Goal: Find specific page/section: Find specific page/section

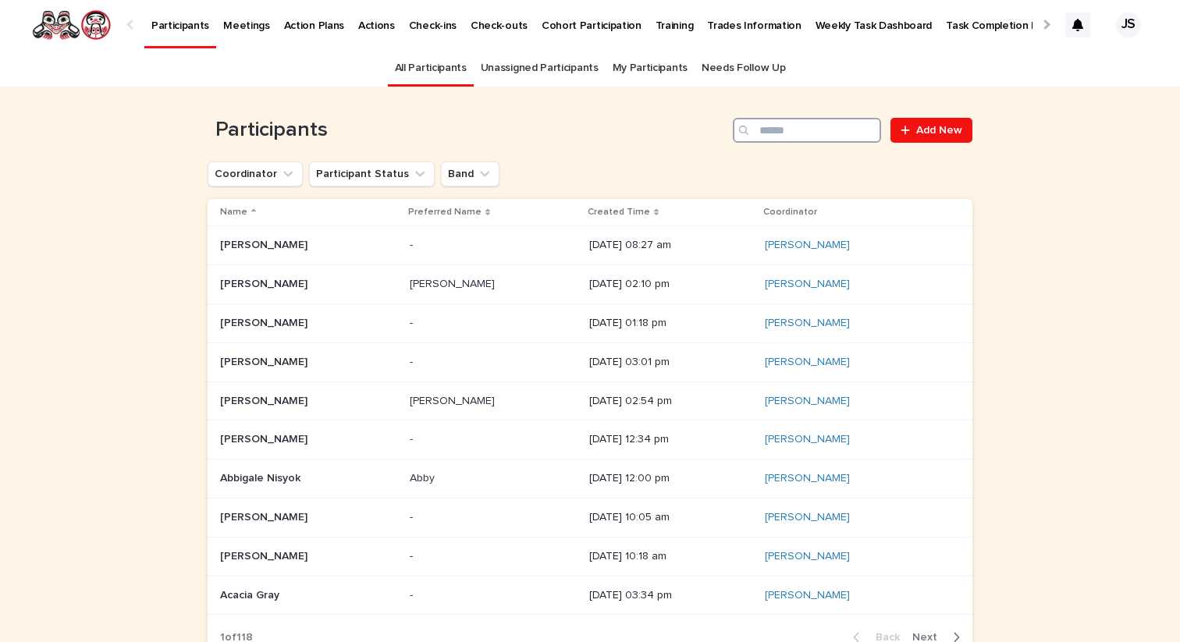
click at [794, 138] on input "Search" at bounding box center [807, 130] width 148 height 25
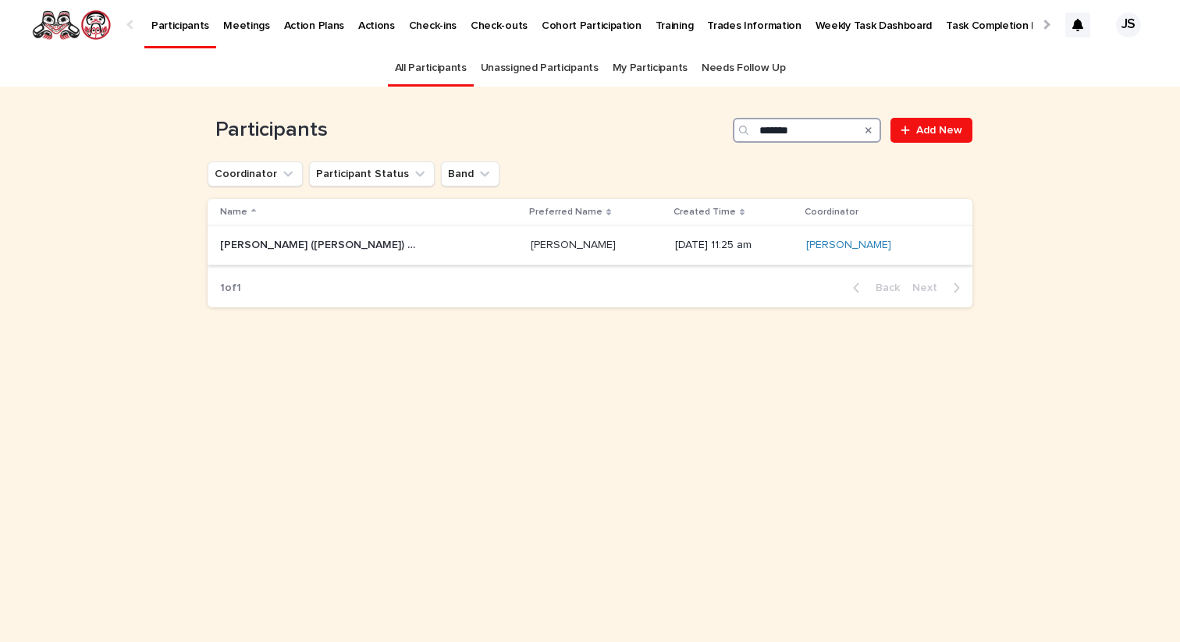
type input "*******"
click at [318, 246] on p "[PERSON_NAME] ([PERSON_NAME]) [PERSON_NAME]" at bounding box center [319, 244] width 198 height 16
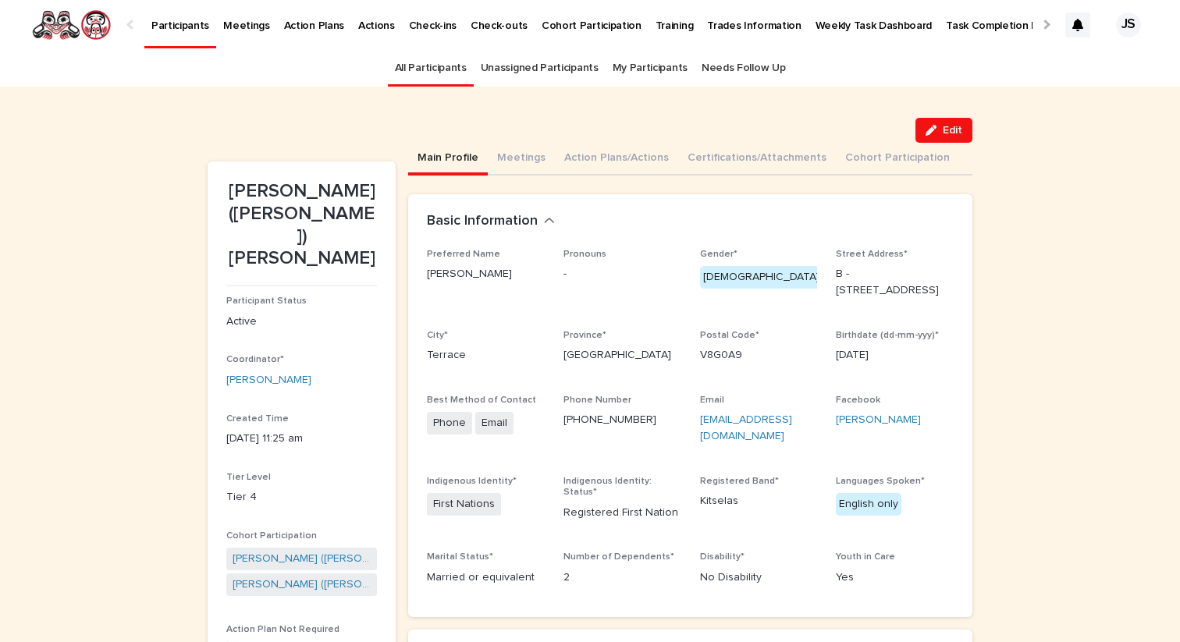
click at [171, 18] on p "Participants" at bounding box center [180, 16] width 58 height 33
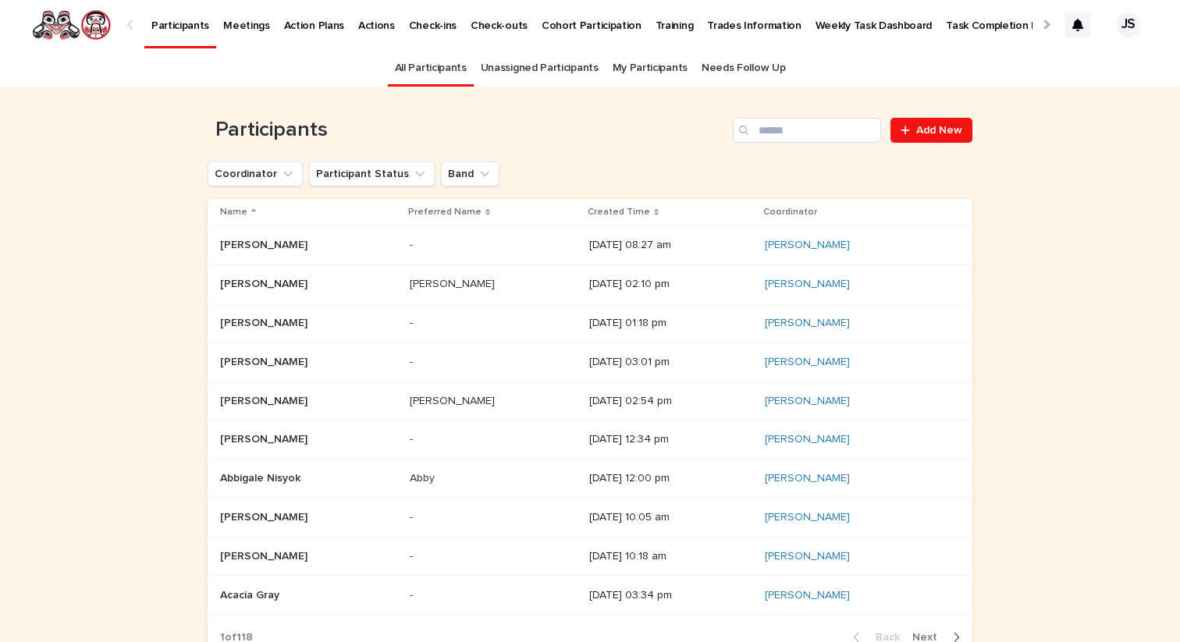
click at [654, 211] on icon at bounding box center [656, 212] width 5 height 7
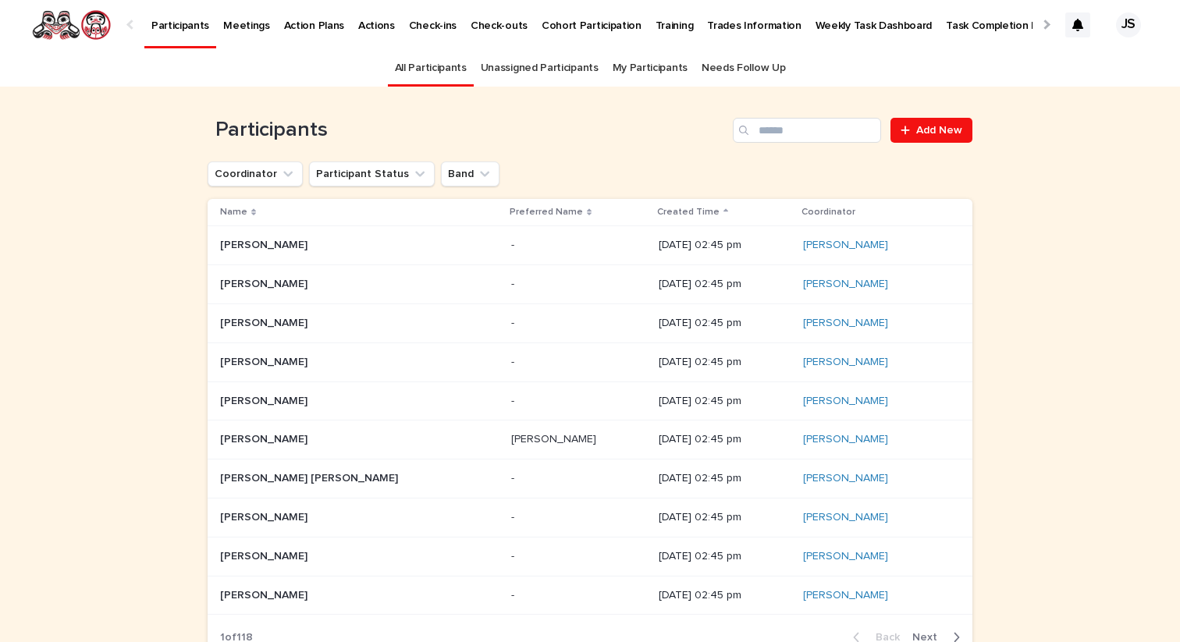
click at [723, 213] on icon at bounding box center [725, 212] width 5 height 8
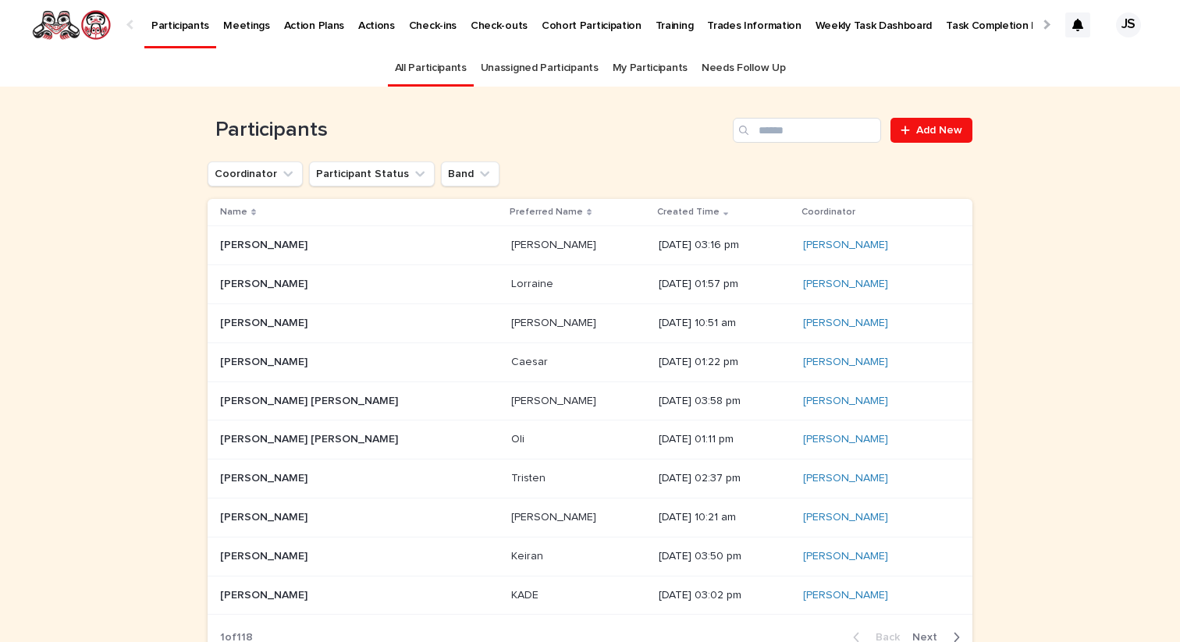
click at [285, 332] on div "[PERSON_NAME] [PERSON_NAME]" at bounding box center [359, 324] width 279 height 26
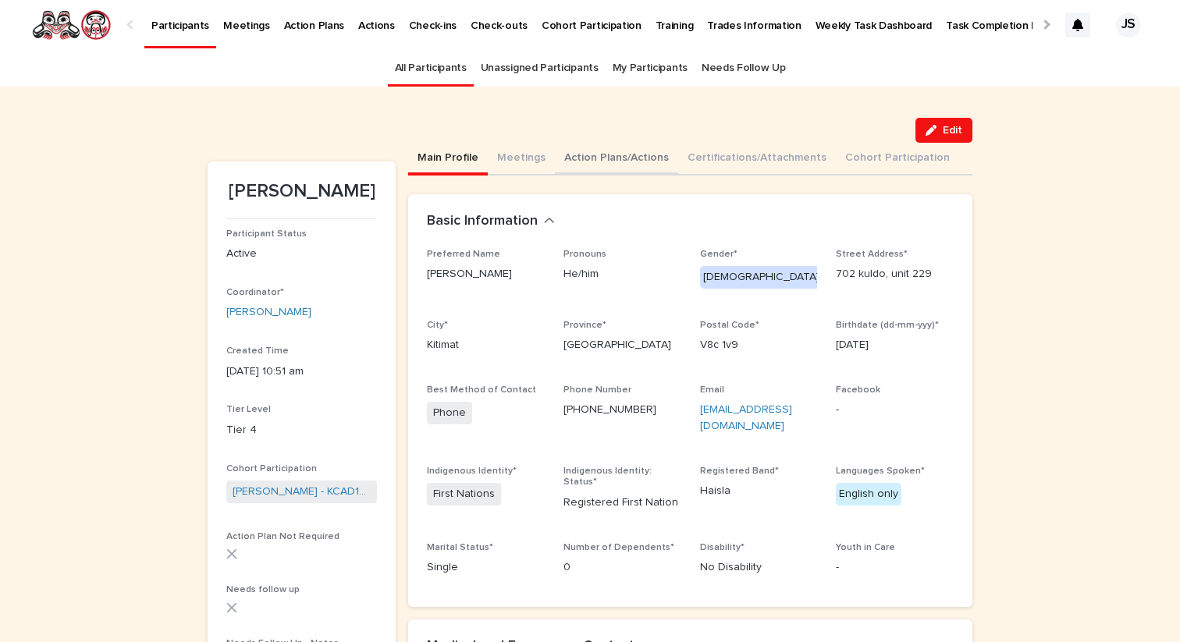
click at [644, 159] on button "Action Plans/Actions" at bounding box center [616, 159] width 123 height 33
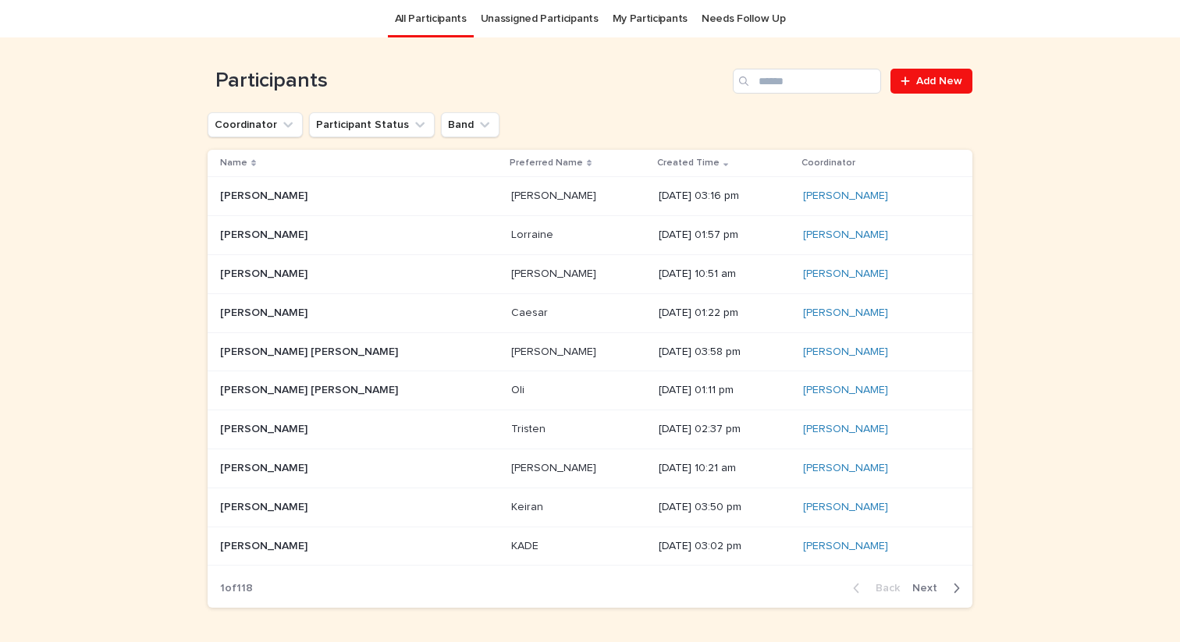
scroll to position [50, 0]
click at [272, 476] on div "[PERSON_NAME] [PERSON_NAME]" at bounding box center [359, 468] width 279 height 26
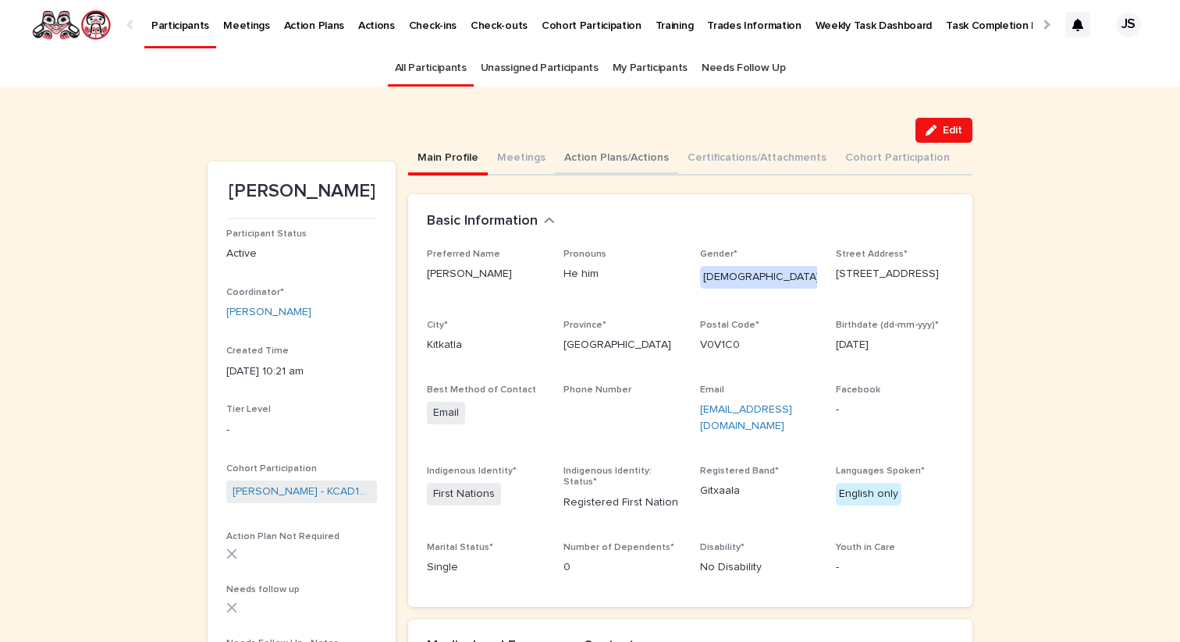
click at [600, 160] on button "Action Plans/Actions" at bounding box center [616, 159] width 123 height 33
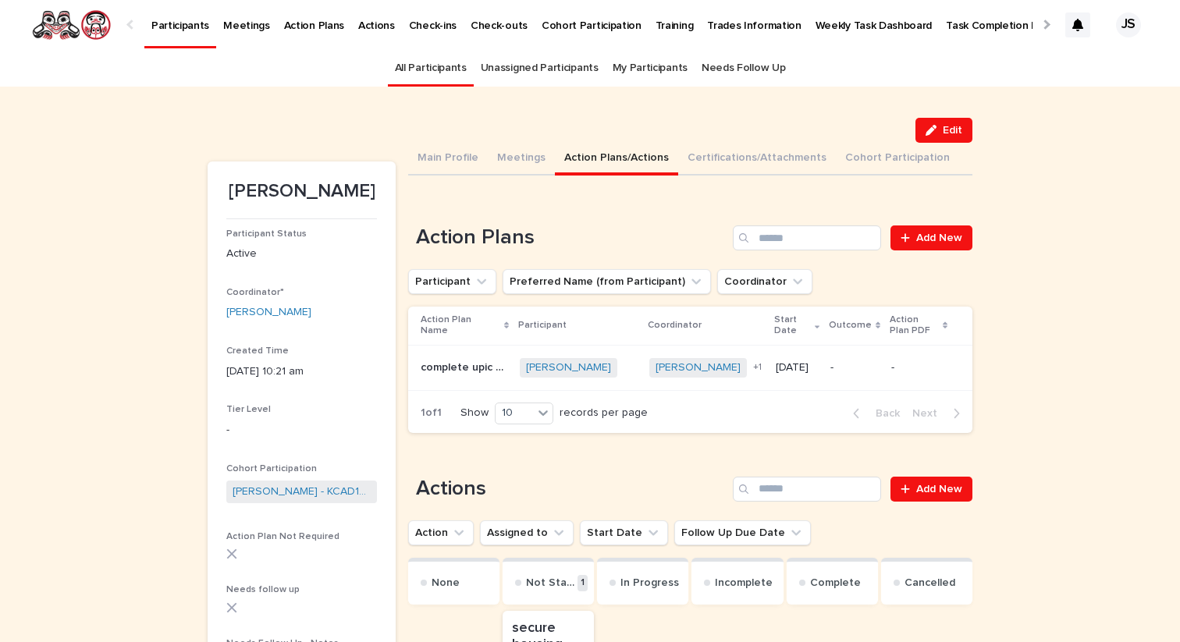
click at [169, 16] on p "Participants" at bounding box center [180, 16] width 58 height 33
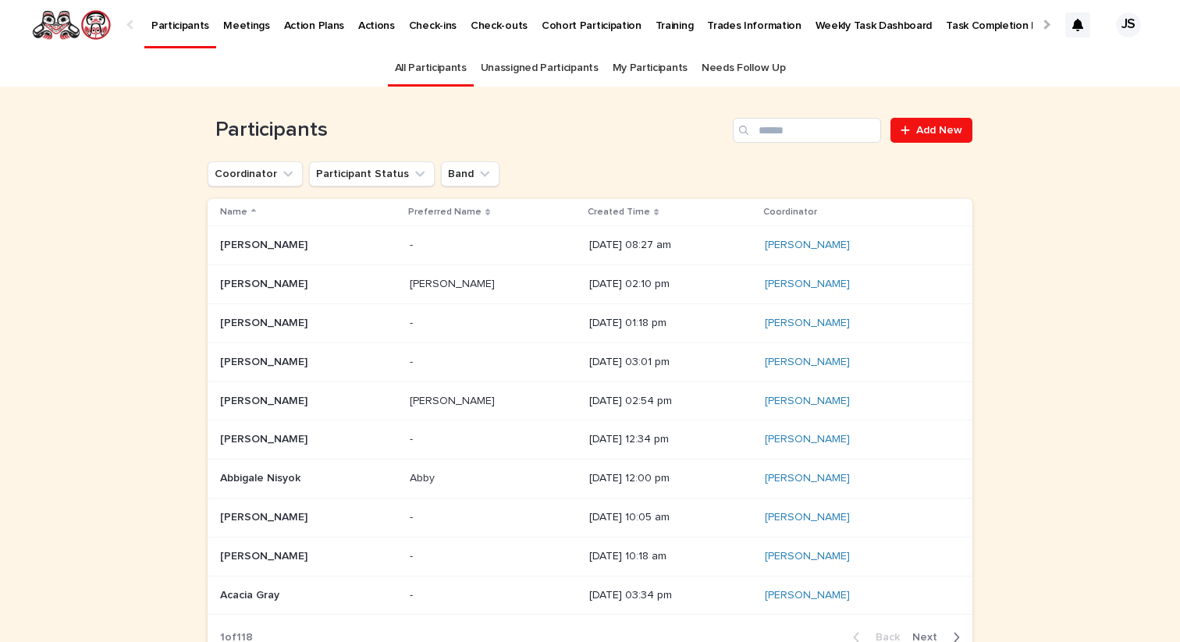
click at [654, 211] on icon at bounding box center [656, 212] width 5 height 7
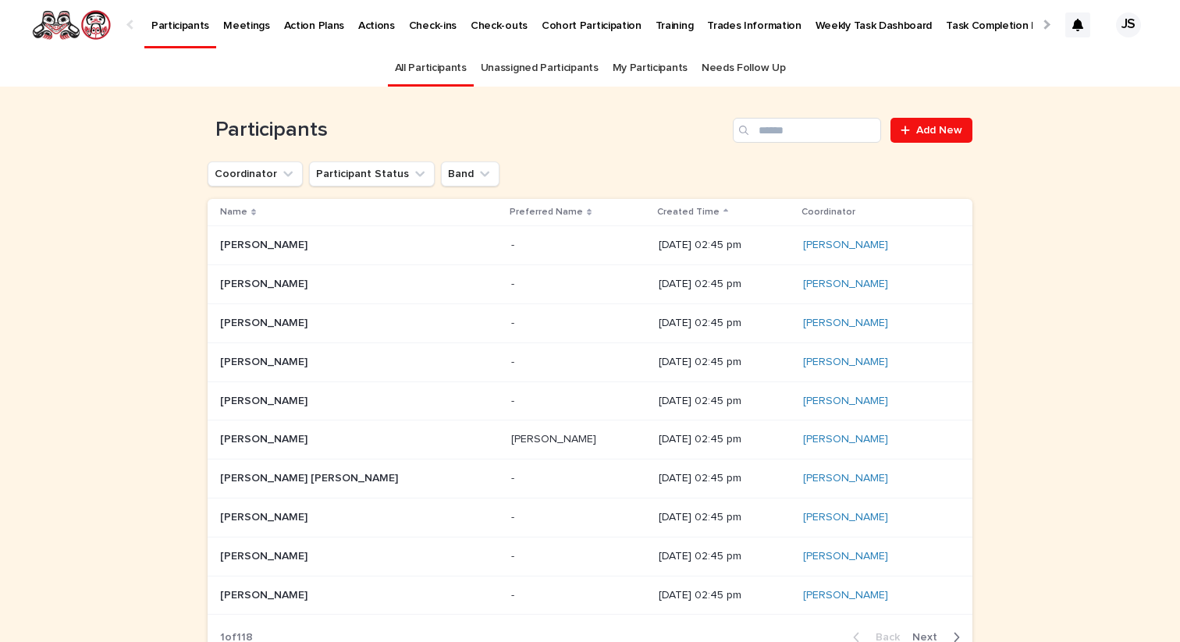
click at [723, 210] on icon at bounding box center [725, 212] width 5 height 8
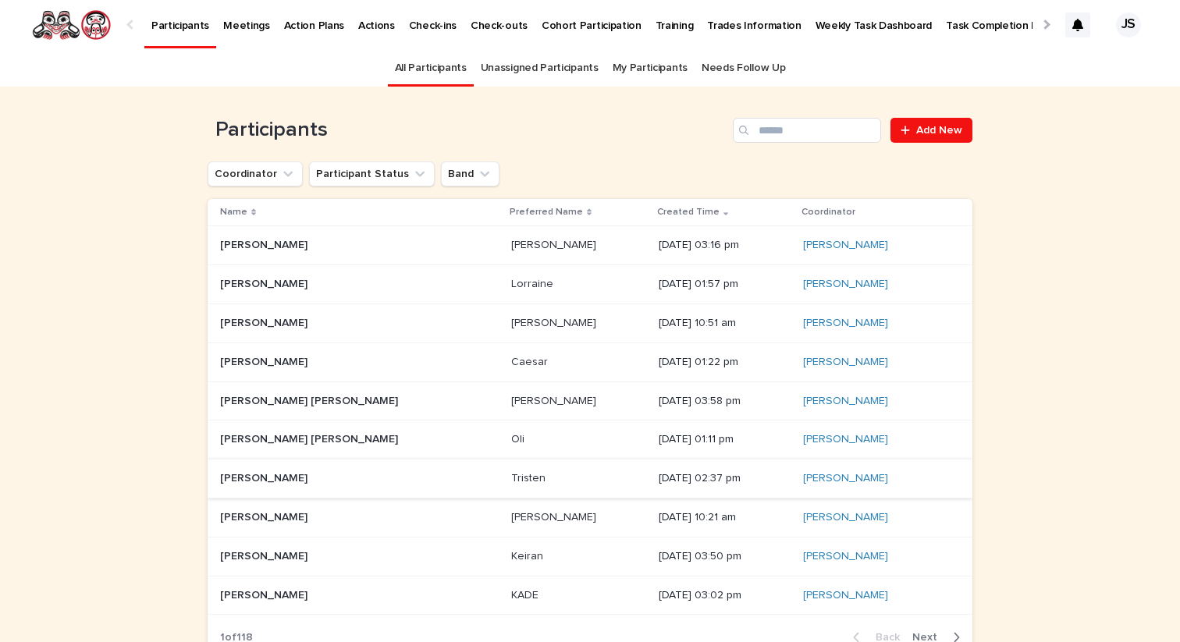
scroll to position [42, 0]
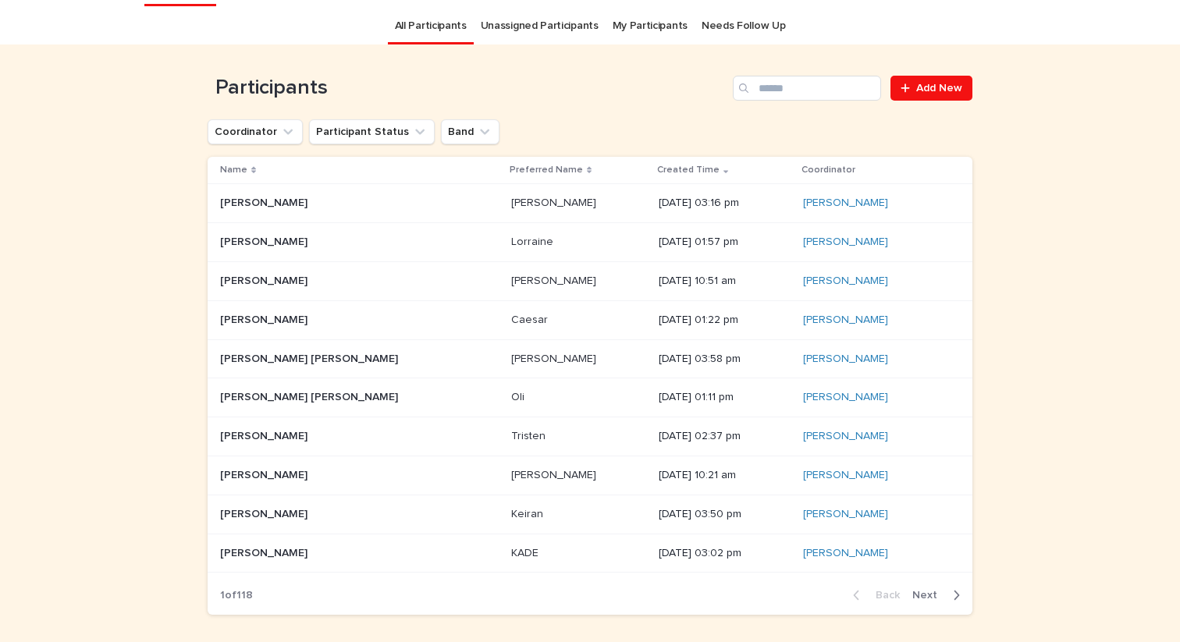
click at [380, 470] on p at bounding box center [317, 475] width 195 height 13
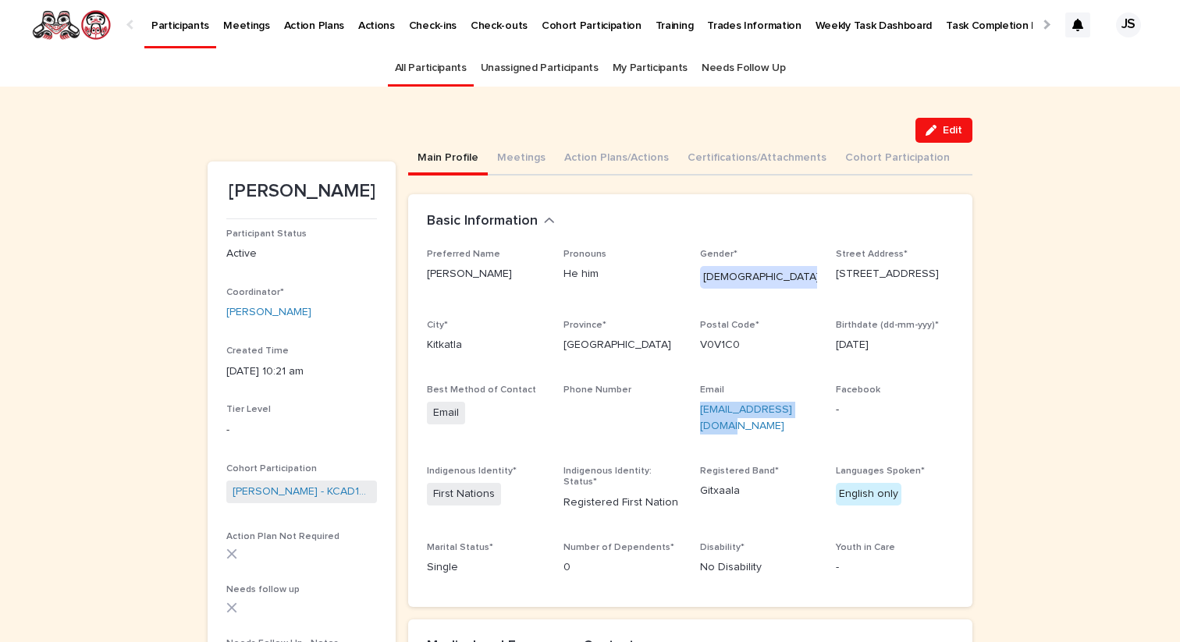
drag, startPoint x: 826, startPoint y: 410, endPoint x: 696, endPoint y: 408, distance: 129.5
click at [696, 408] on div "Preferred Name [PERSON_NAME] He him Gender* [DEMOGRAPHIC_DATA] Street Address* …" at bounding box center [690, 418] width 527 height 339
copy link "[EMAIL_ADDRESS][DOMAIN_NAME]"
